Goal: Task Accomplishment & Management: Use online tool/utility

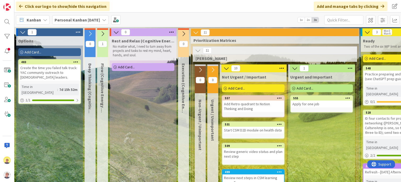
scroll to position [0, 194]
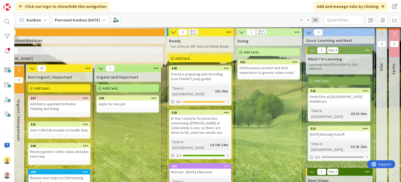
drag, startPoint x: 251, startPoint y: 145, endPoint x: 200, endPoint y: 139, distance: 51.1
drag, startPoint x: 200, startPoint y: 139, endPoint x: 279, endPoint y: 121, distance: 80.1
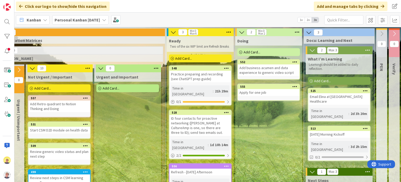
click at [267, 93] on div "Apply for one job" at bounding box center [269, 92] width 62 height 7
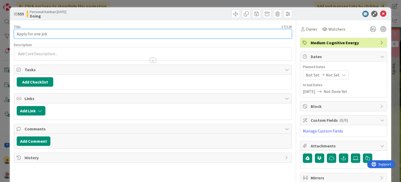
click at [66, 31] on input "Apply for one job" at bounding box center [153, 33] width 278 height 9
type input "Apply for one job: Huntress Partner Success Mgr"
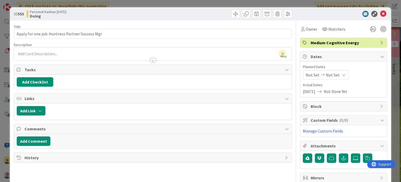
click at [251, 51] on div "[PERSON_NAME] just joined" at bounding box center [153, 53] width 278 height 13
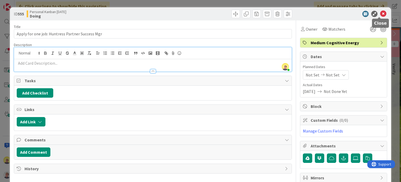
click at [380, 13] on icon at bounding box center [383, 14] width 6 height 6
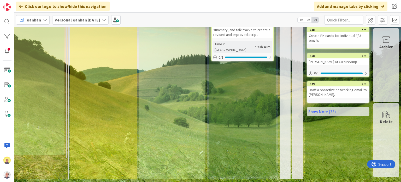
scroll to position [202, 294]
click at [320, 115] on link "Show More (33)" at bounding box center [338, 111] width 63 height 8
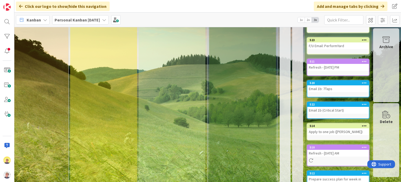
scroll to position [646, 294]
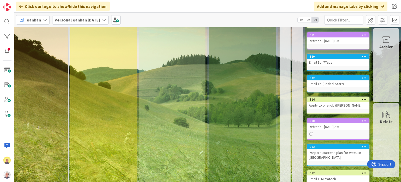
click at [325, 112] on link "514 Apply to one job ([PERSON_NAME])" at bounding box center [338, 104] width 63 height 17
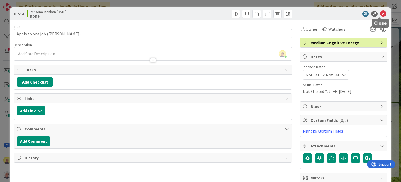
click at [380, 13] on icon at bounding box center [383, 14] width 6 height 6
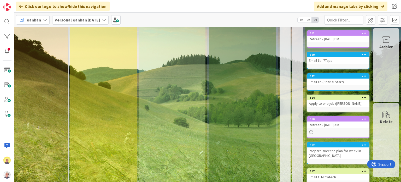
scroll to position [646, 294]
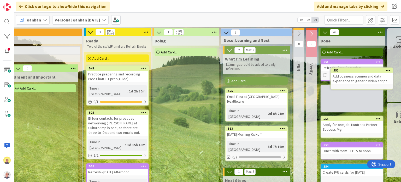
scroll to position [0, 294]
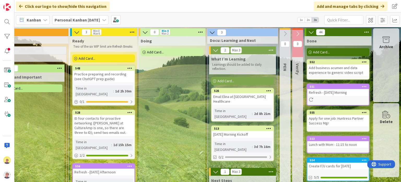
click at [169, 51] on div "Add Card..." at bounding box center [172, 52] width 63 height 8
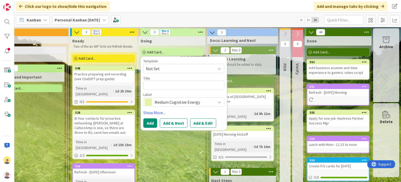
type textarea "x"
type textarea "S"
type textarea "x"
type textarea "Se"
type textarea "x"
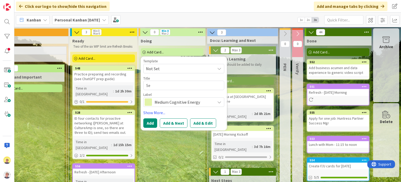
type textarea "Sen"
type textarea "x"
type textarea "Send"
type textarea "x"
type textarea "Send l"
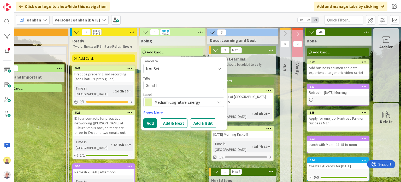
type textarea "x"
type textarea "Send li"
type textarea "x"
type textarea "Send lin"
type textarea "x"
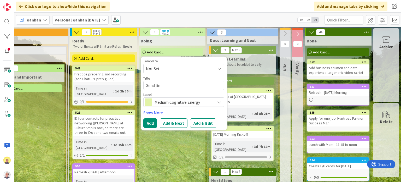
type textarea "Send link"
type textarea "x"
type textarea "Send link"
type textarea "x"
type textarea "Send link to"
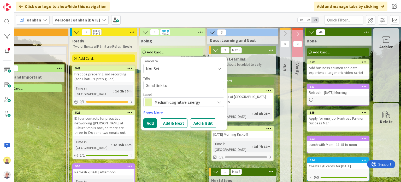
type textarea "x"
type textarea "Send link to"
type textarea "x"
type textarea "Send link to v"
type textarea "x"
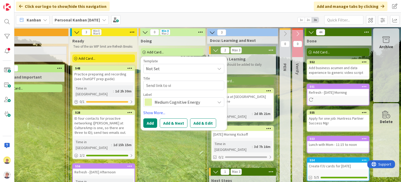
type textarea "Send link to vid"
type textarea "x"
type textarea "Send link to vide"
type textarea "x"
type textarea "Send link to video"
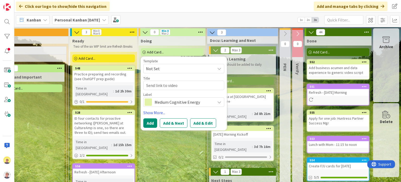
type textarea "x"
type textarea "Send link to video"
type textarea "x"
type textarea "Send link to video s"
type textarea "x"
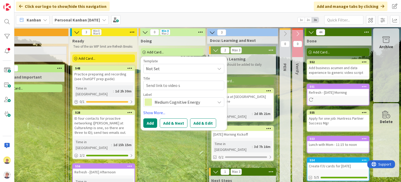
type textarea "Send link to video sc"
type textarea "x"
type textarea "Send link to video scr"
type textarea "x"
type textarea "Send link to video scri"
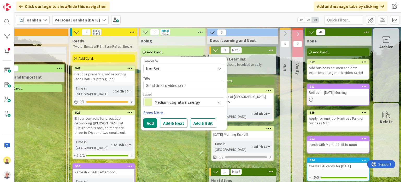
type textarea "x"
type textarea "Send link to video scrip"
type textarea "x"
type textarea "Send link to video script"
type textarea "x"
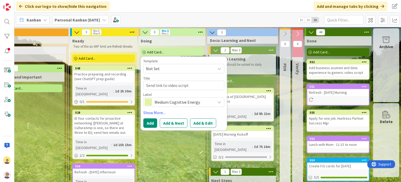
type textarea "Send link to video script"
type textarea "x"
type textarea "Send link to video script f"
type textarea "x"
type textarea "Send link to video script fo"
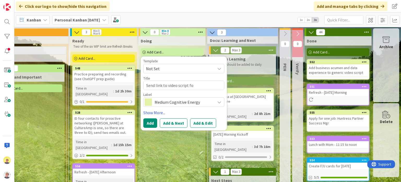
type textarea "x"
type textarea "Send link to video script for"
type textarea "x"
type textarea "Send link to video script for"
type textarea "x"
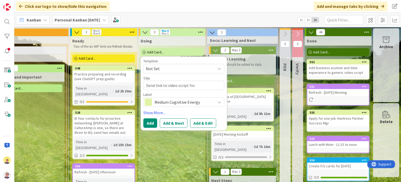
type textarea "Send link to video script for r"
type textarea "x"
type textarea "Send link to video script for re"
type textarea "x"
type textarea "Send link to video script for rev"
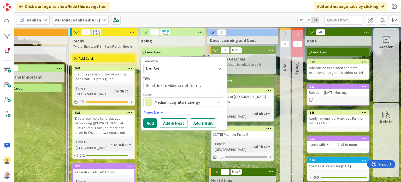
type textarea "x"
type textarea "Send link to video script for revi"
type textarea "x"
type textarea "Send link to video script for revie"
type textarea "x"
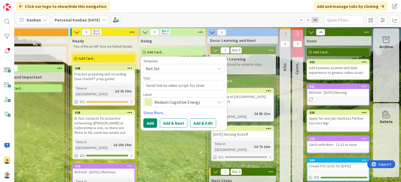
type textarea "Send link to video script for review"
type textarea "x"
type textarea "Send link to video script for review"
type textarea "x"
type textarea "Send link to video script for review a"
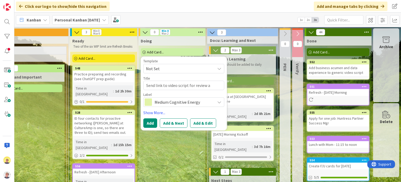
type textarea "x"
type textarea "Send link to video script for review at"
type textarea "x"
type textarea "Send link to video script for review at C"
type textarea "x"
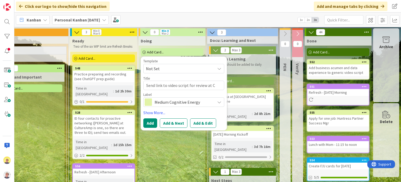
type textarea "Send link to video script for review at CA"
type textarea "x"
type textarea "Send link to video script for review at CAT"
click at [144, 123] on button "Add" at bounding box center [150, 122] width 14 height 9
